Goal: Task Accomplishment & Management: Complete application form

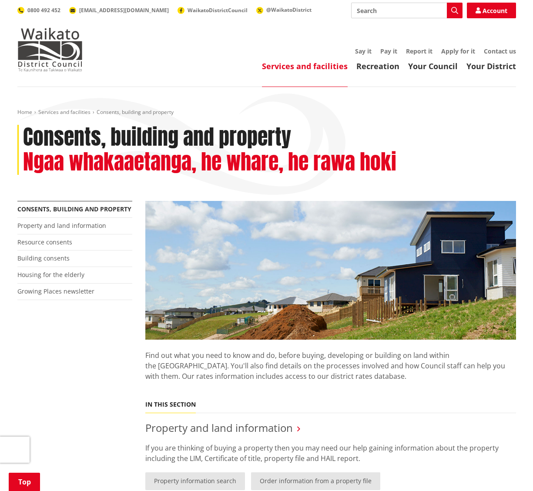
scroll to position [435, 0]
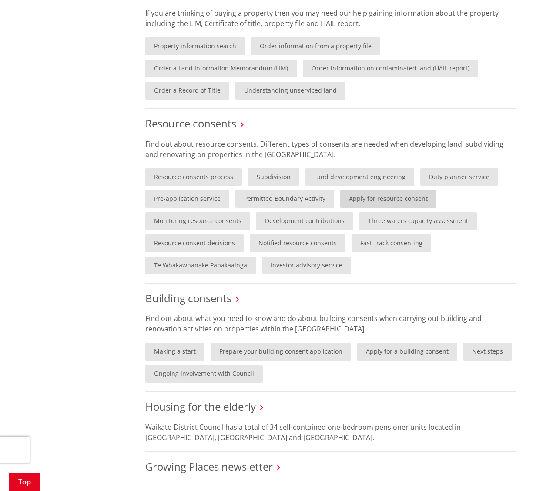
click at [386, 197] on link "Apply for resource consent" at bounding box center [388, 199] width 96 height 18
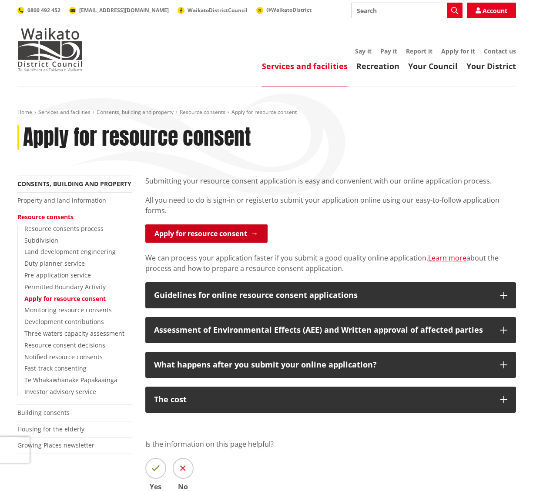
click at [244, 233] on link "Apply for resource consent" at bounding box center [206, 233] width 122 height 18
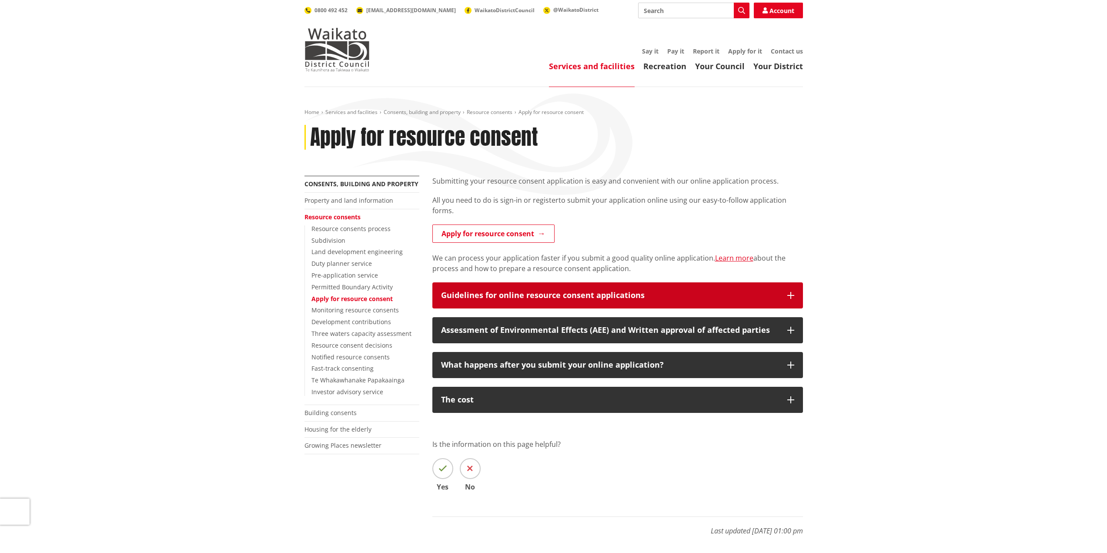
click at [698, 295] on div "Guidelines for online resource consent applications" at bounding box center [610, 295] width 338 height 9
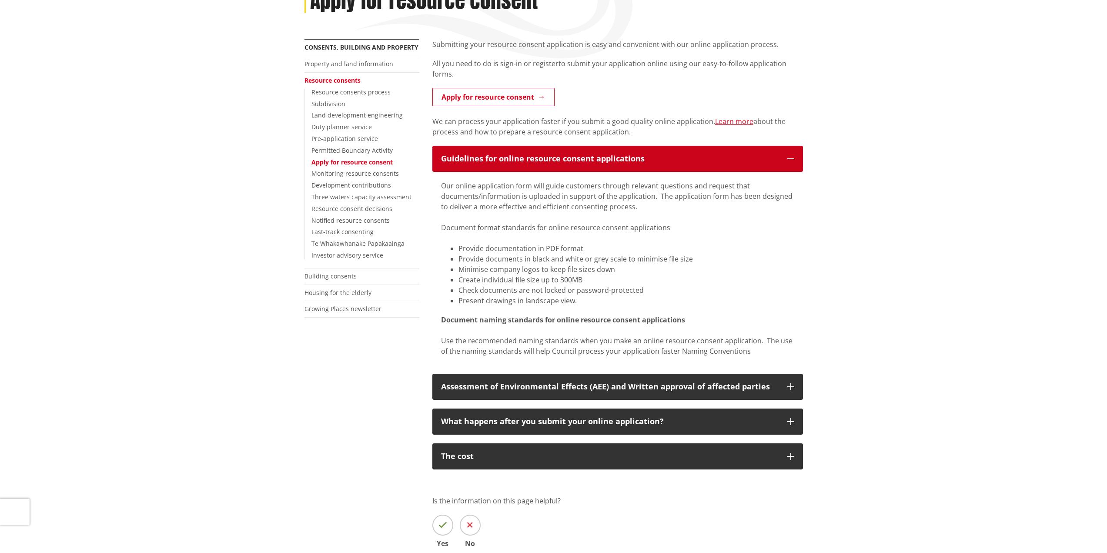
scroll to position [174, 0]
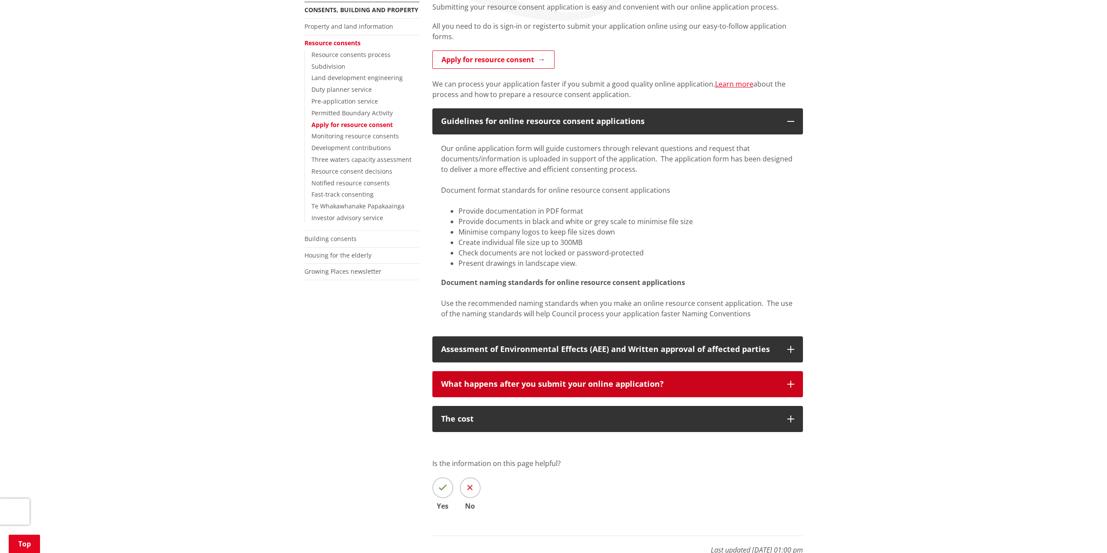
click at [792, 388] on button "What happens after you submit your online application?" at bounding box center [617, 384] width 371 height 26
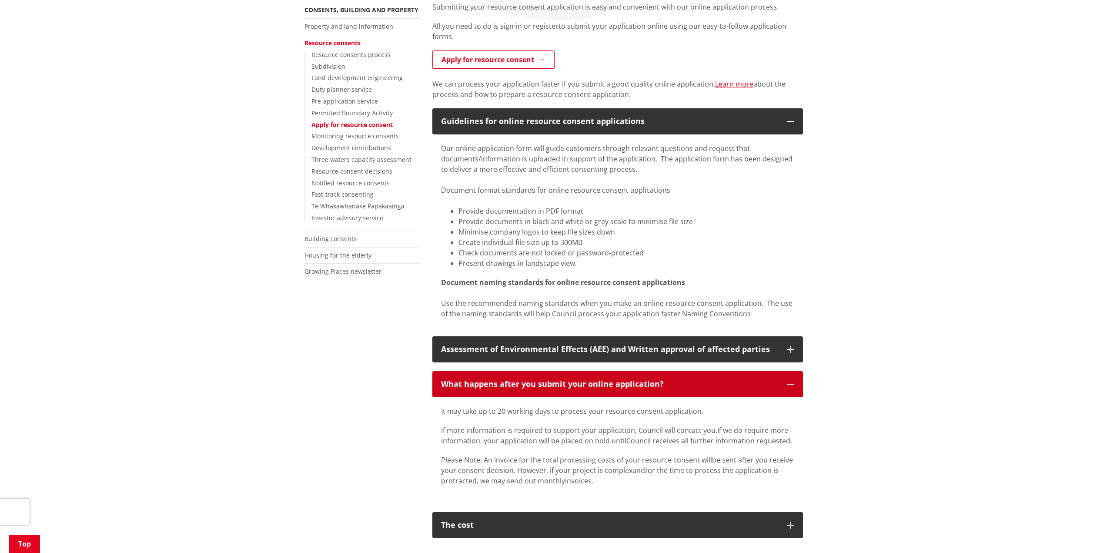
click at [792, 388] on button "What happens after you submit your online application?" at bounding box center [617, 384] width 371 height 26
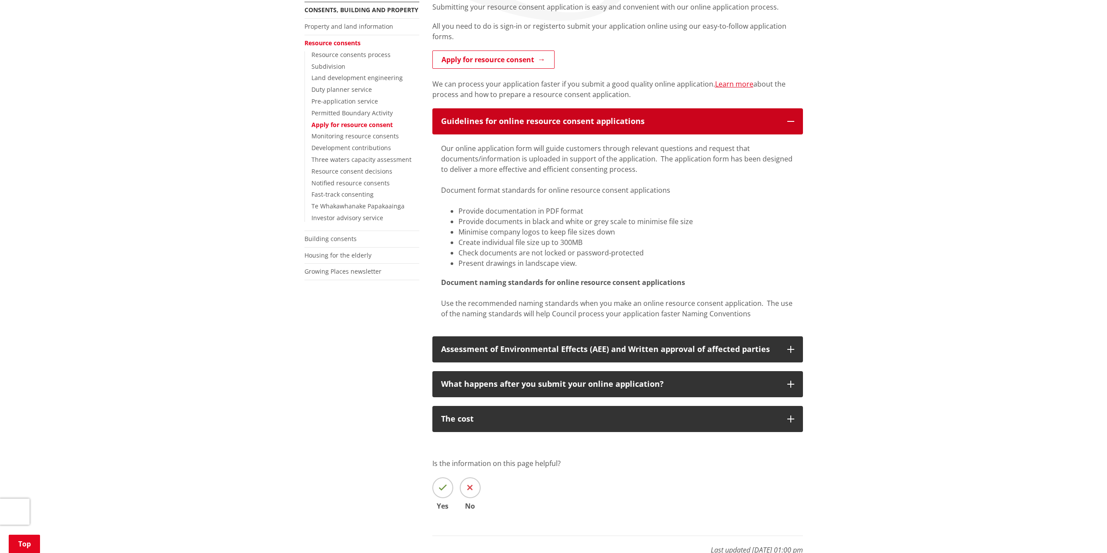
click at [789, 118] on icon "button" at bounding box center [790, 121] width 7 height 7
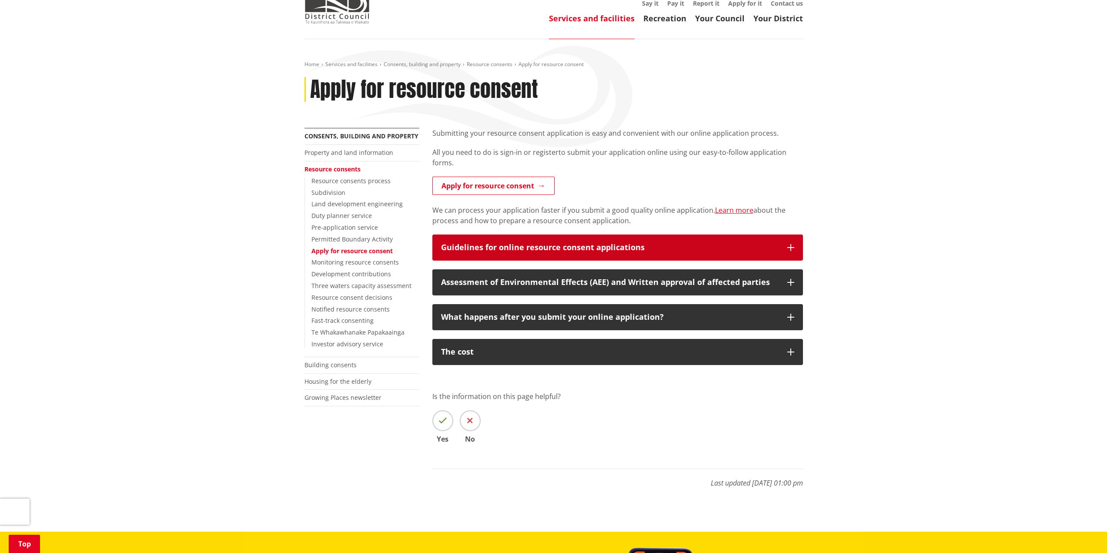
scroll to position [0, 0]
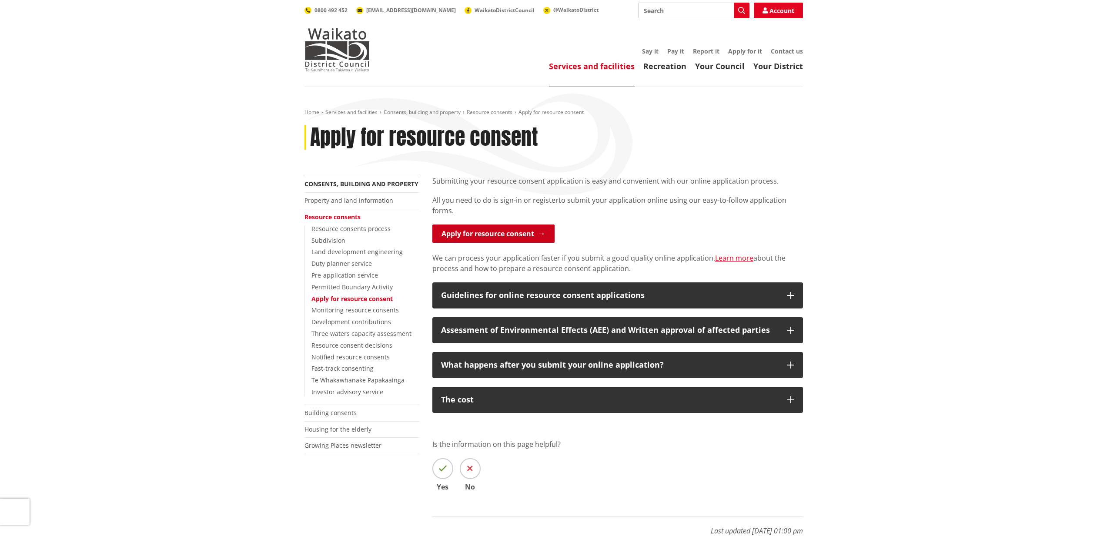
click at [471, 233] on link "Apply for resource consent" at bounding box center [493, 233] width 122 height 18
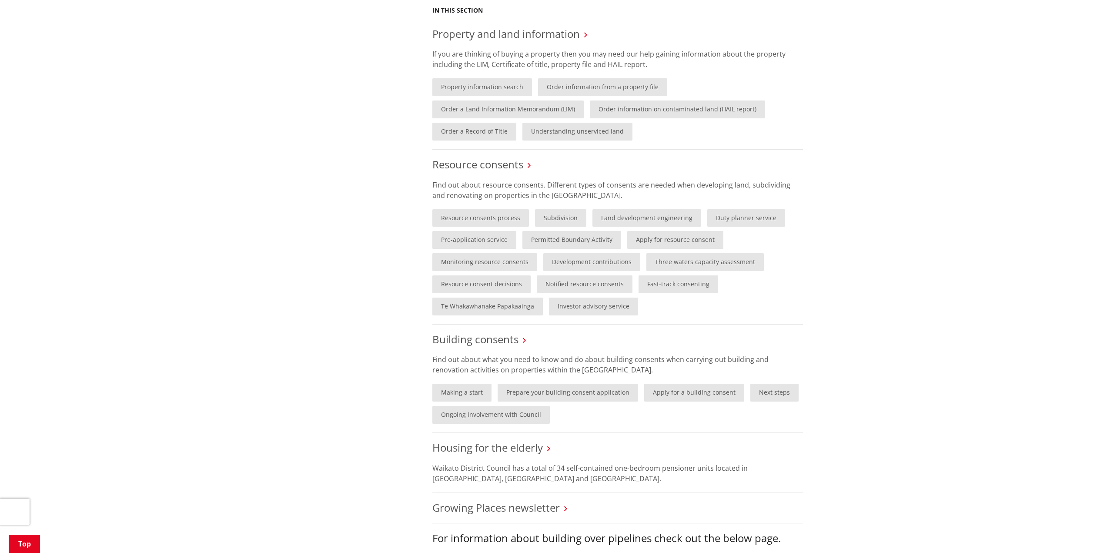
scroll to position [478, 0]
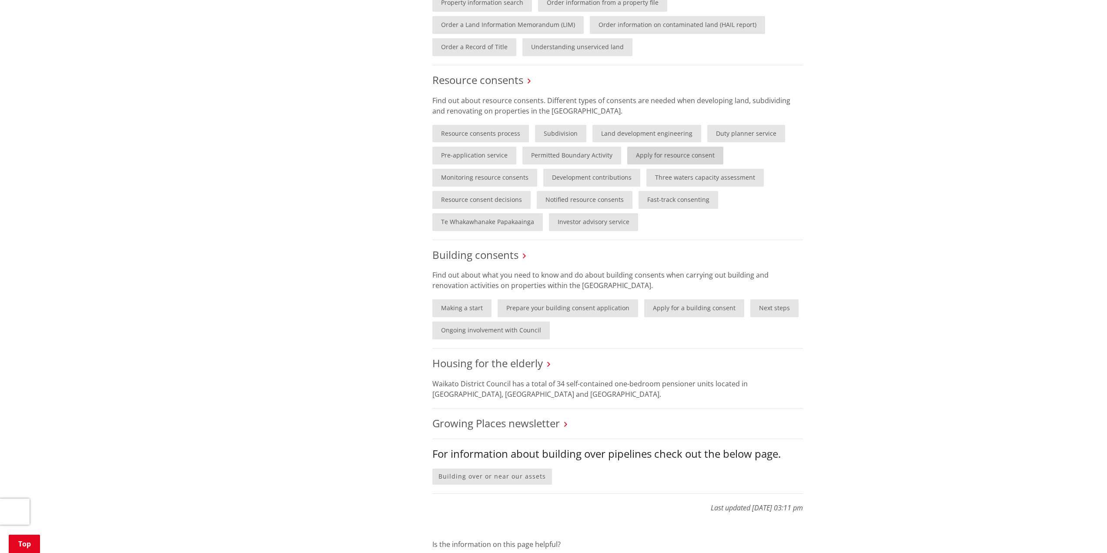
click at [684, 151] on link "Apply for resource consent" at bounding box center [675, 156] width 96 height 18
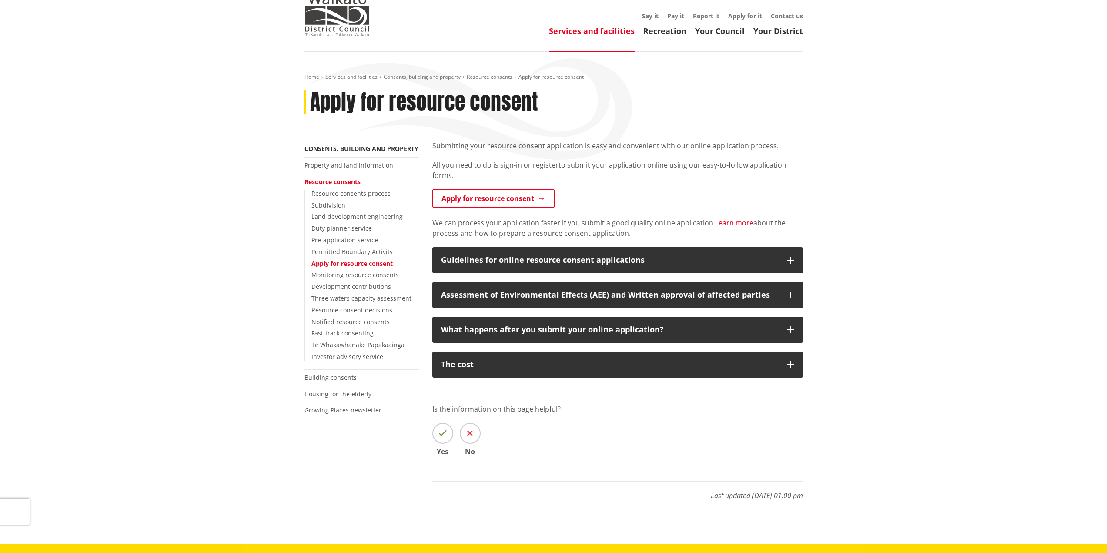
scroll to position [87, 0]
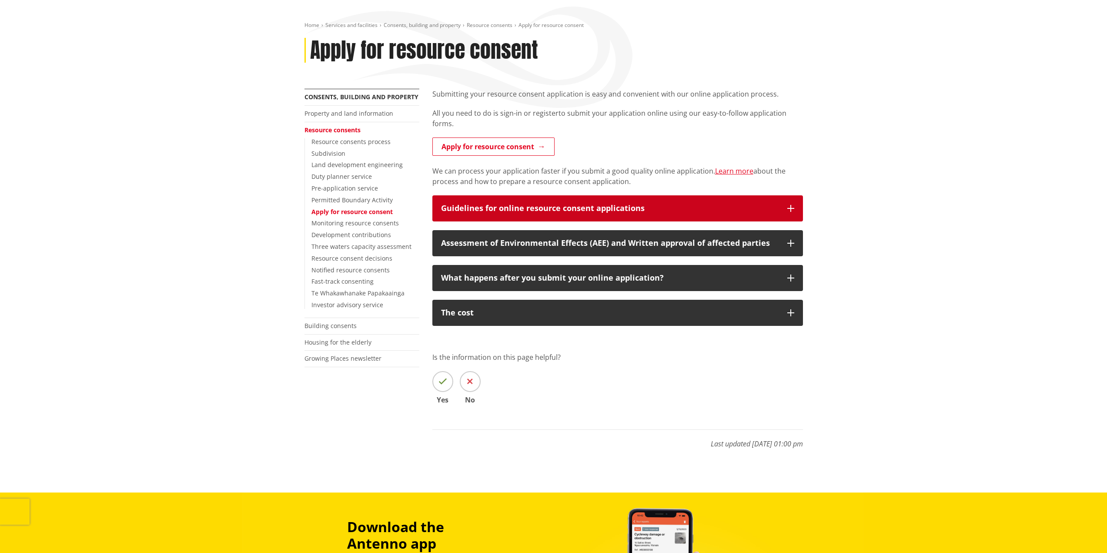
click at [791, 206] on icon "button" at bounding box center [790, 208] width 7 height 7
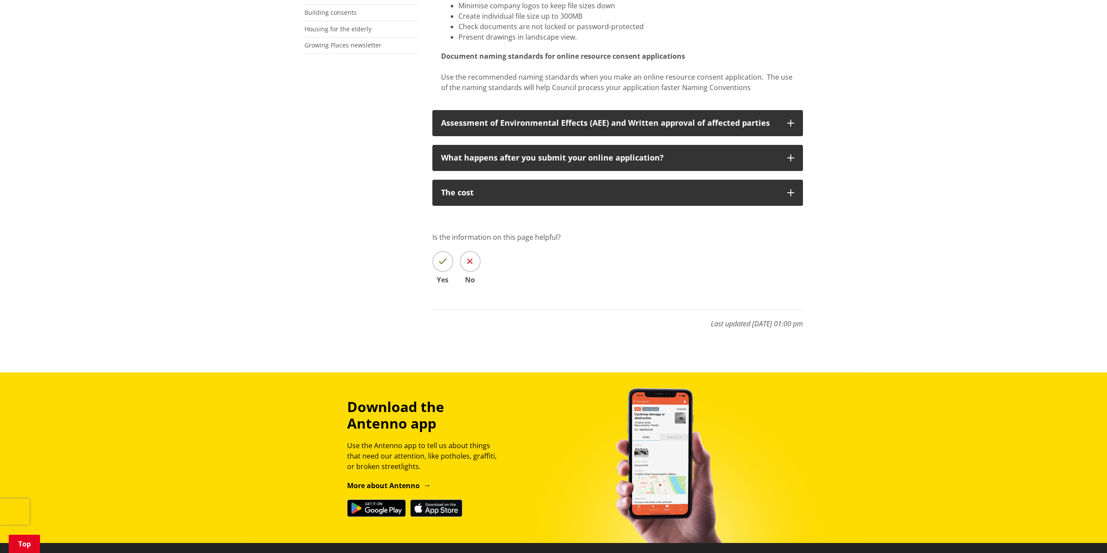
scroll to position [435, 0]
